Goal: Check status: Check status

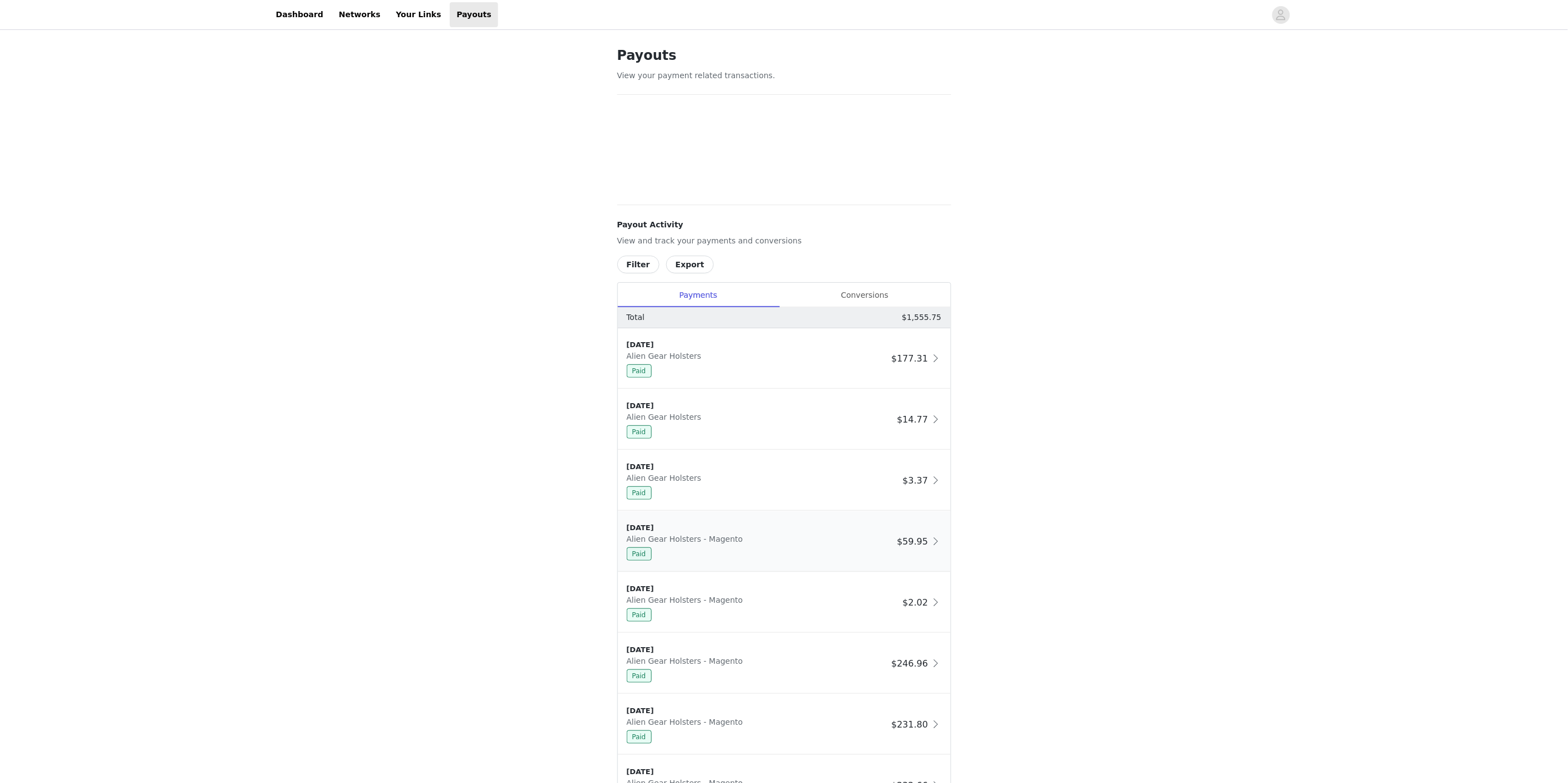
scroll to position [229, 0]
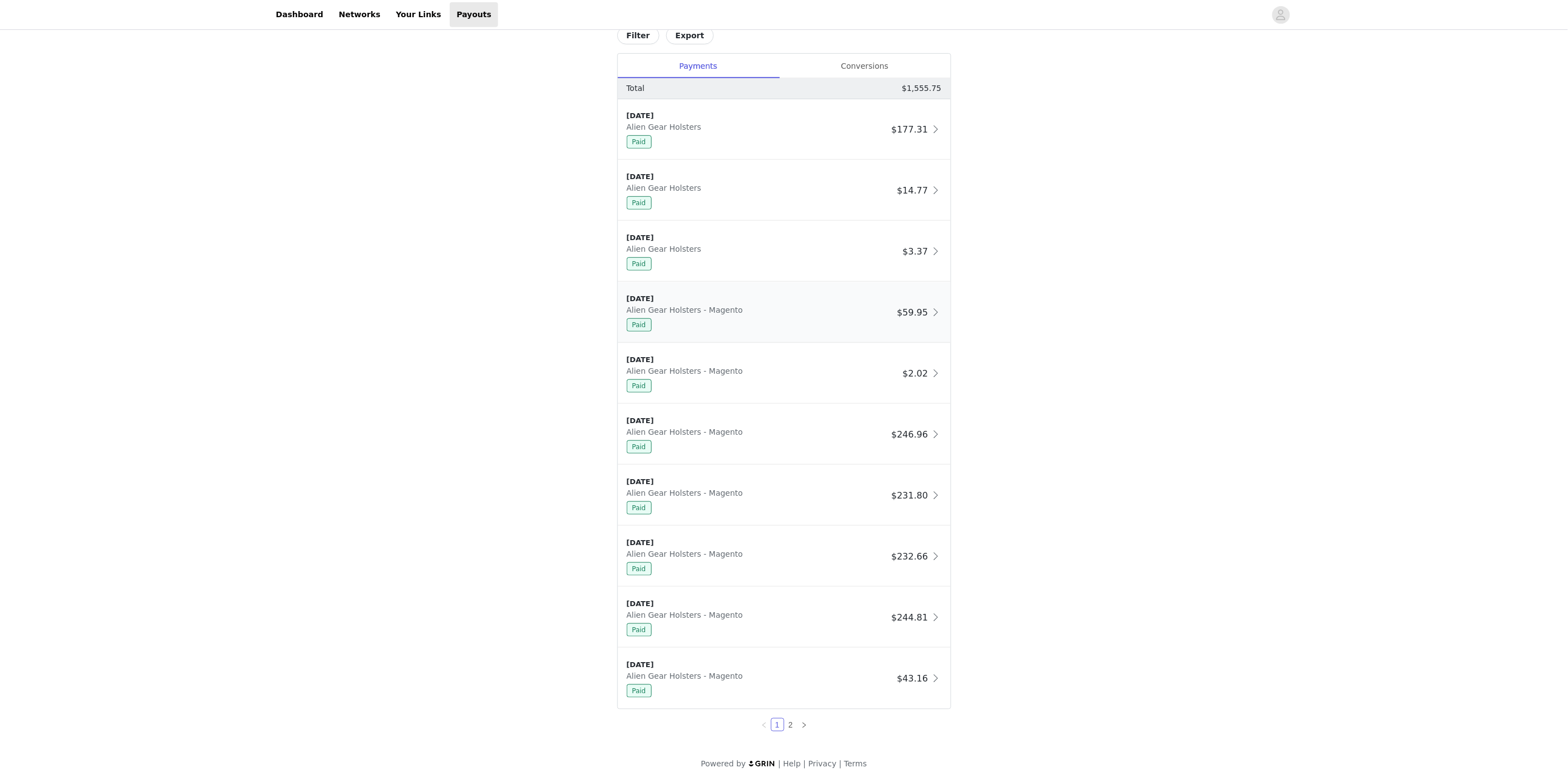
click at [867, 294] on div "8/5/24" at bounding box center [759, 299] width 266 height 11
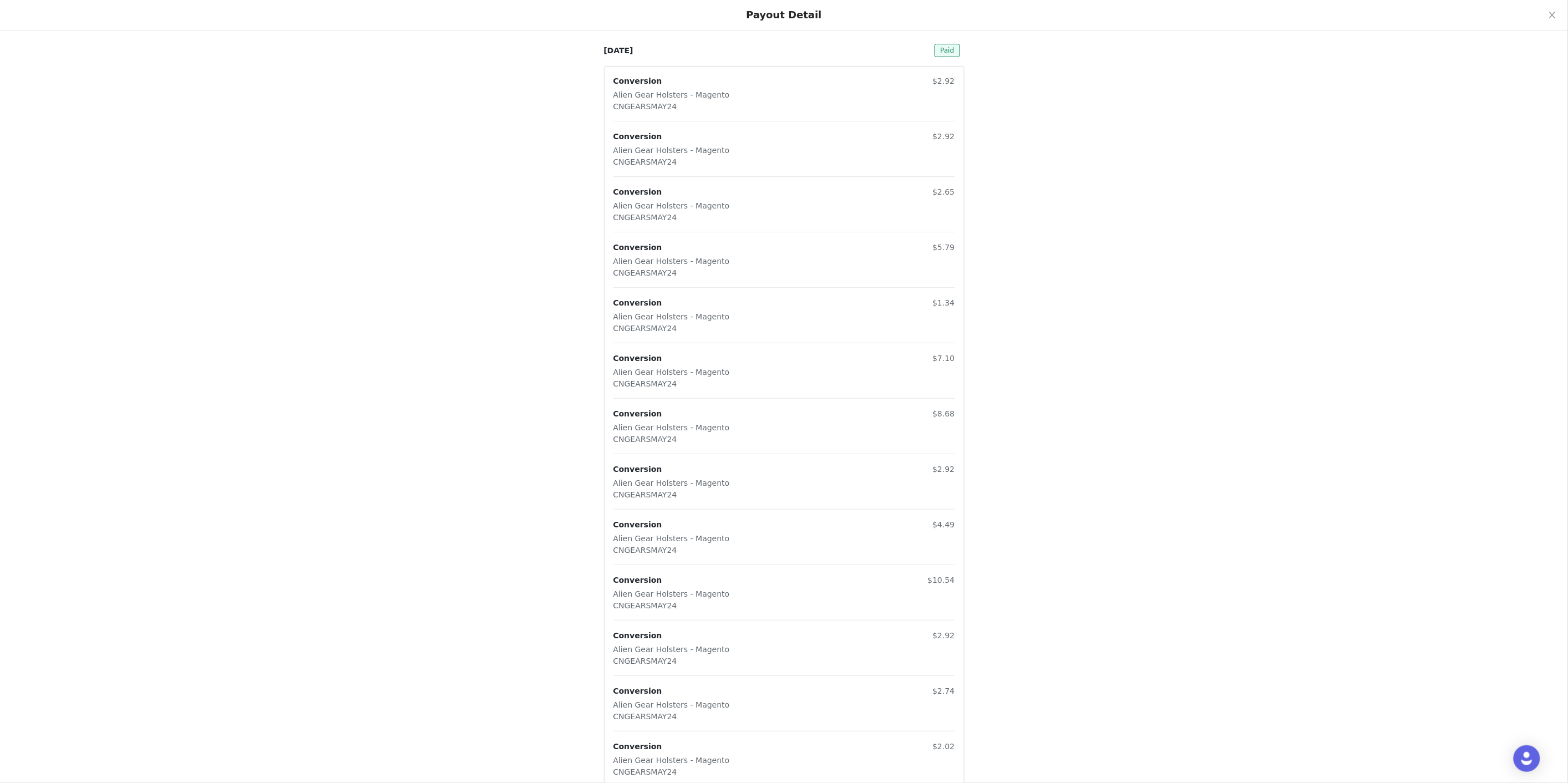
drag, startPoint x: 539, startPoint y: 242, endPoint x: 546, endPoint y: 228, distance: 15.7
click at [1556, 17] on icon "icon: close" at bounding box center [1552, 15] width 9 height 9
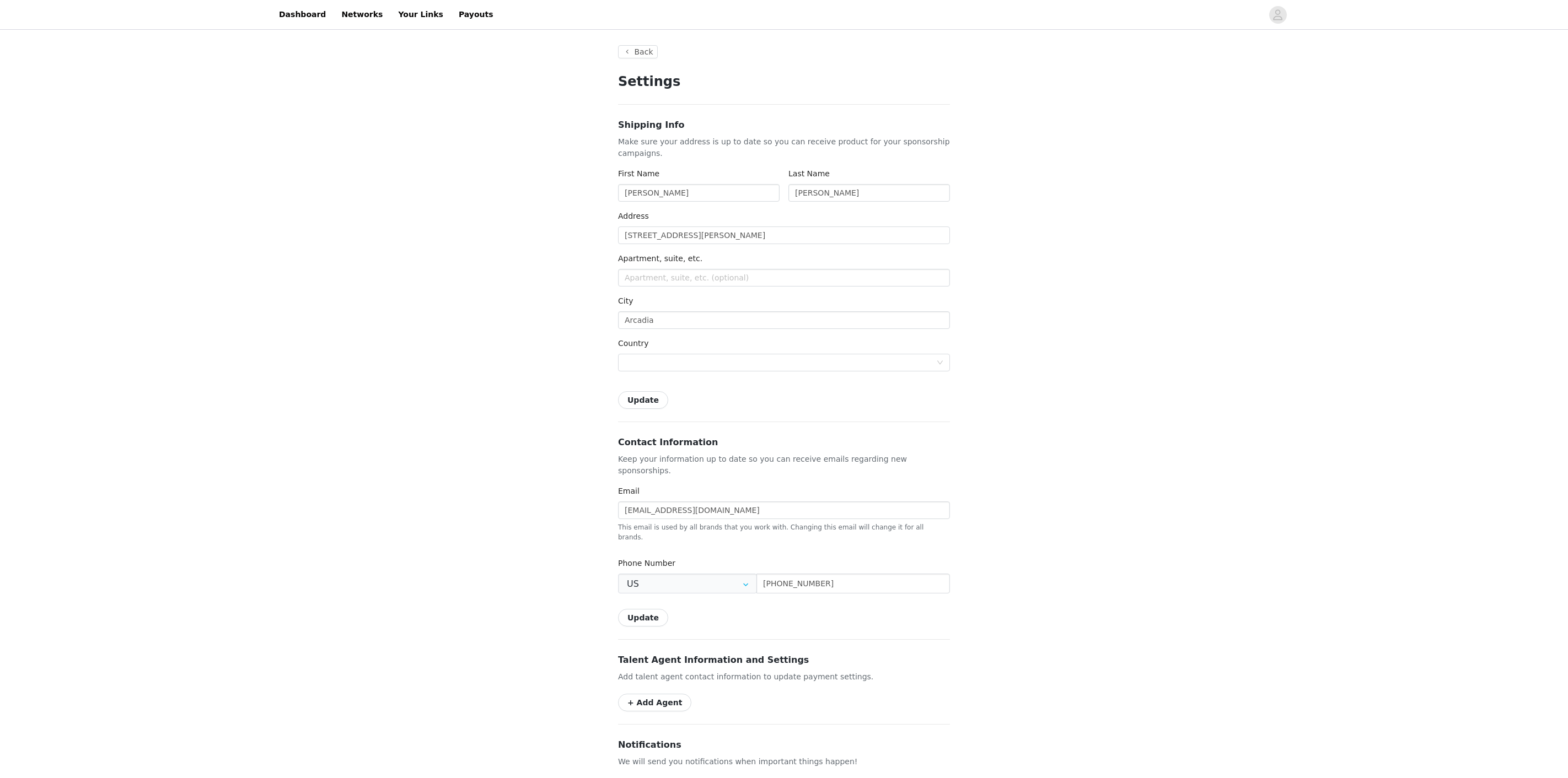
type input "+1 (United States)"
drag, startPoint x: 647, startPoint y: 214, endPoint x: 656, endPoint y: 210, distance: 9.8
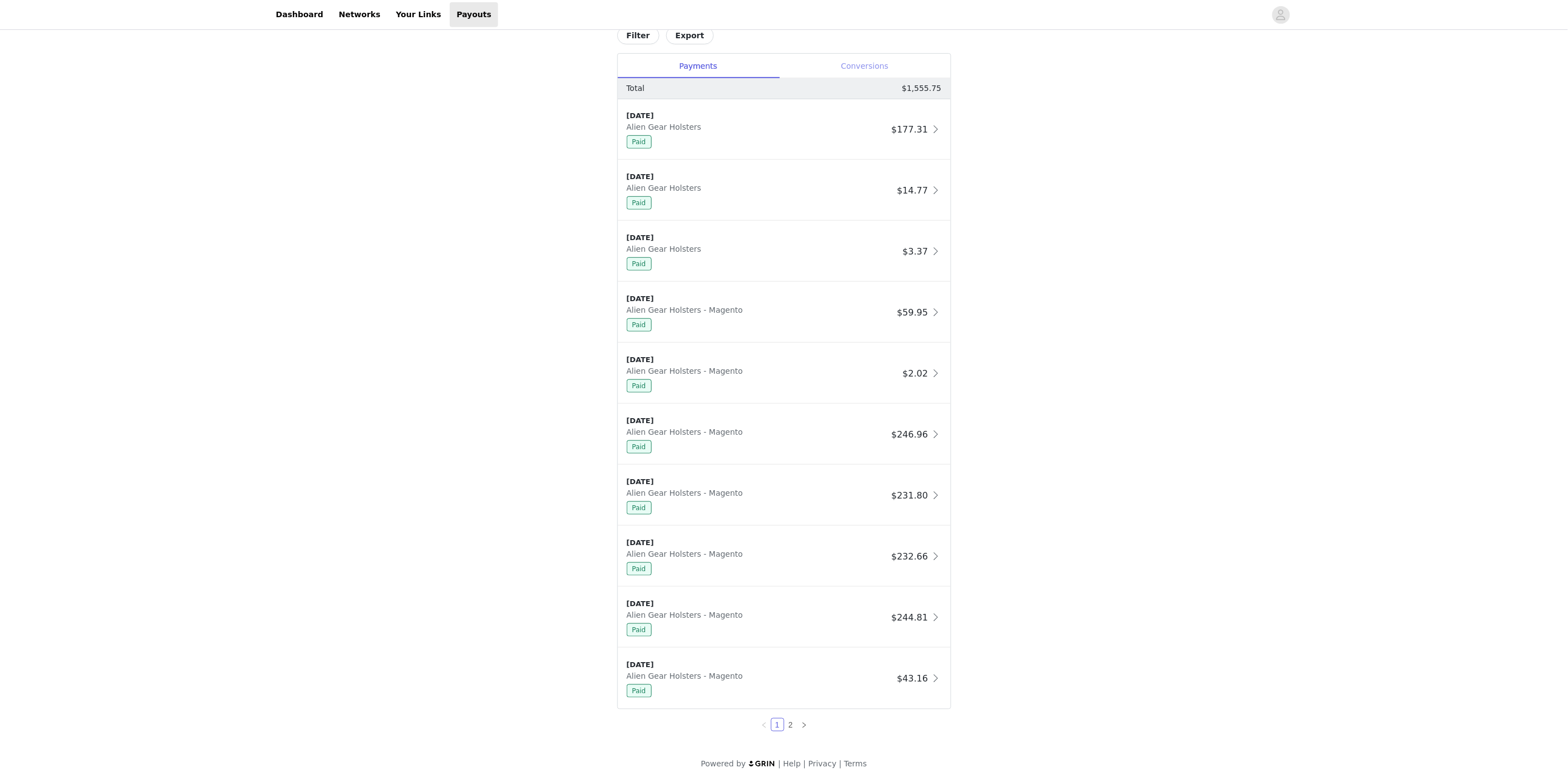
click at [851, 71] on div "Conversions" at bounding box center [865, 66] width 171 height 25
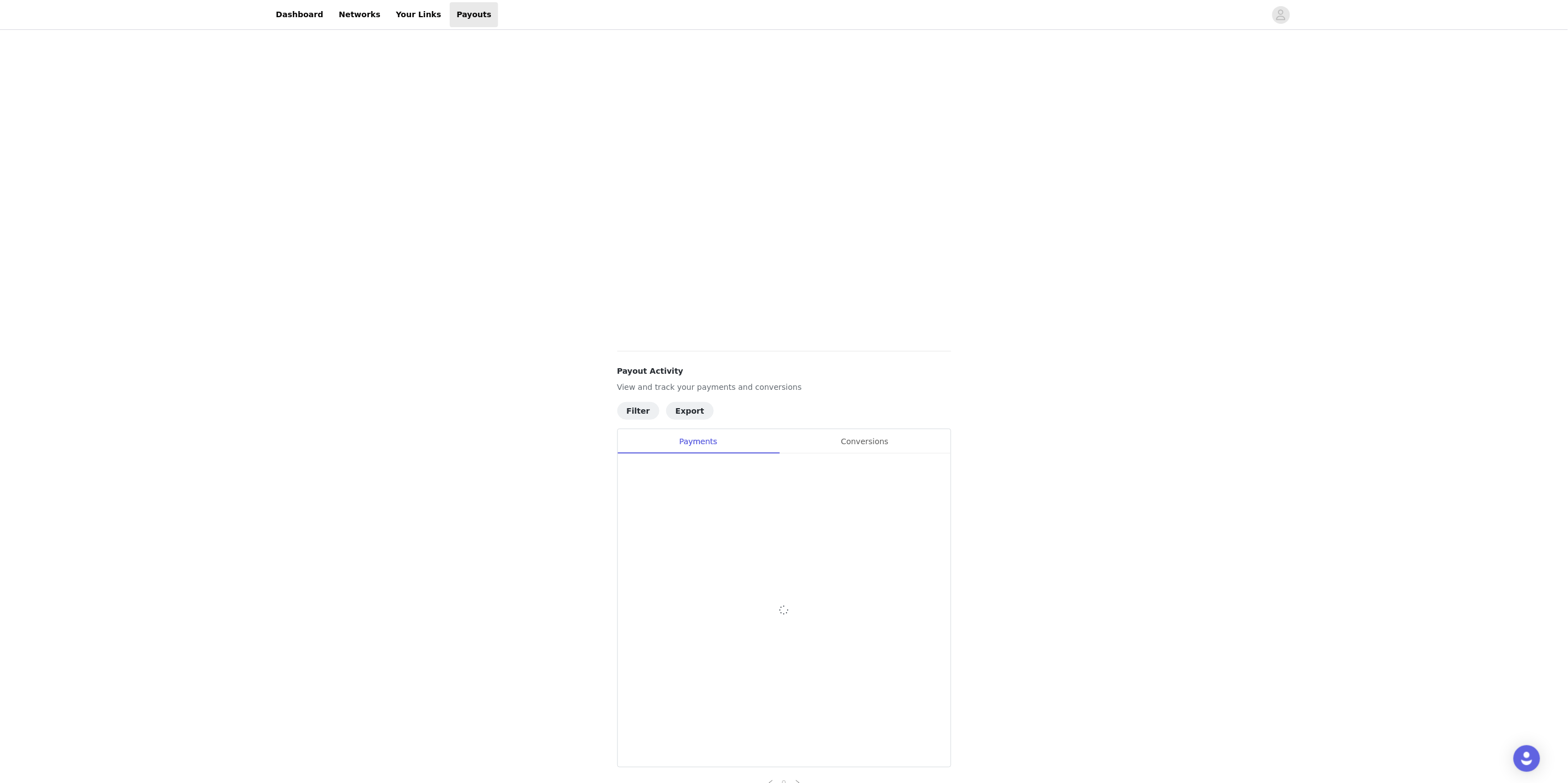
scroll to position [252, 0]
click at [887, 383] on div "Conversions" at bounding box center [865, 384] width 171 height 25
